Goal: Transaction & Acquisition: Purchase product/service

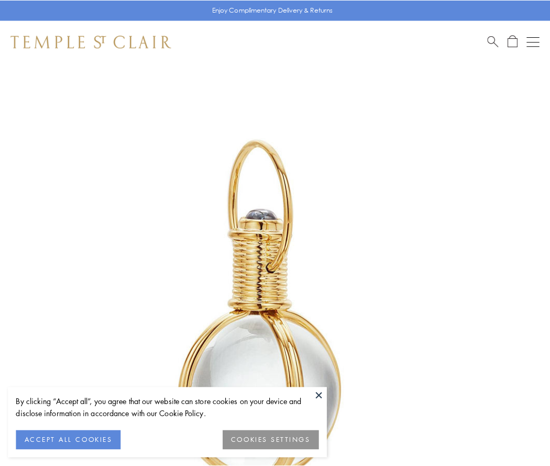
scroll to position [274, 0]
